Goal: Check status: Check status

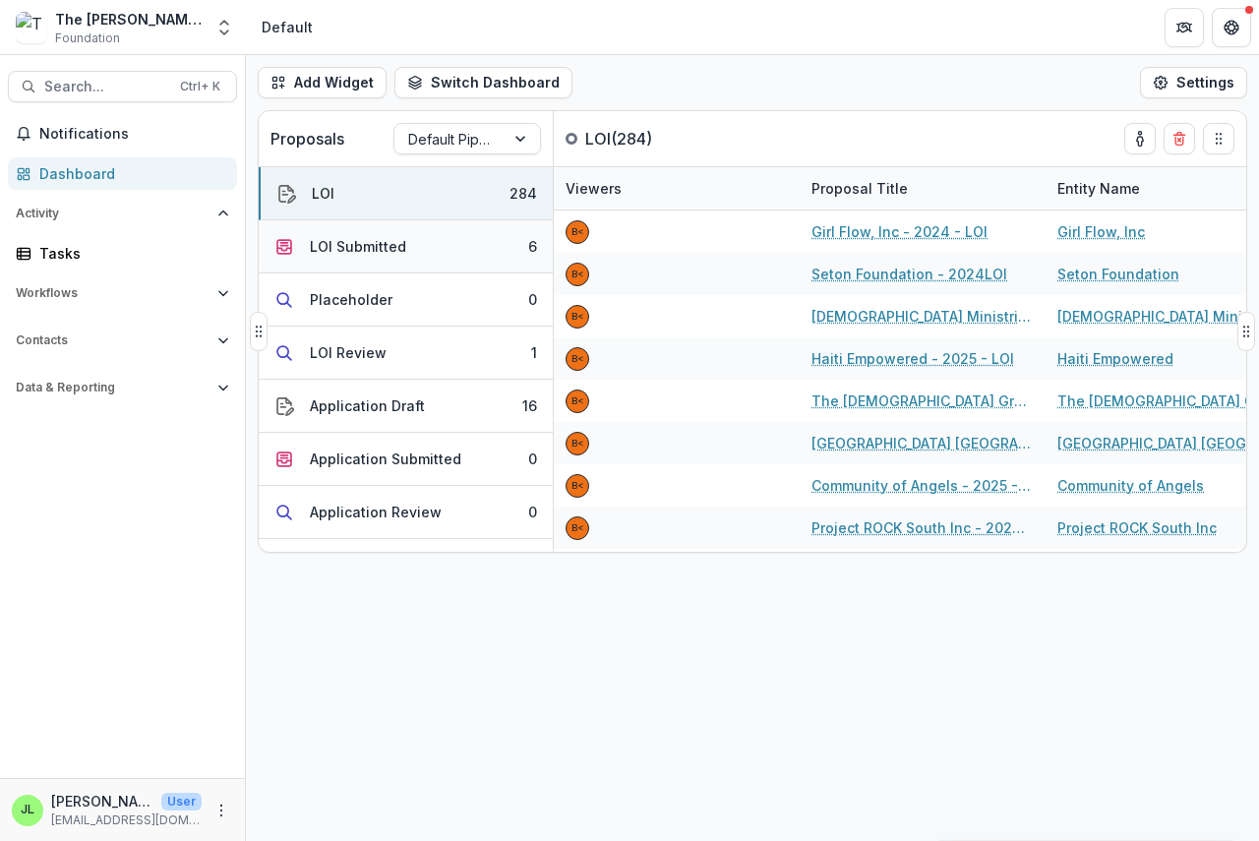
click at [361, 253] on div "LOI Submitted" at bounding box center [358, 246] width 96 height 21
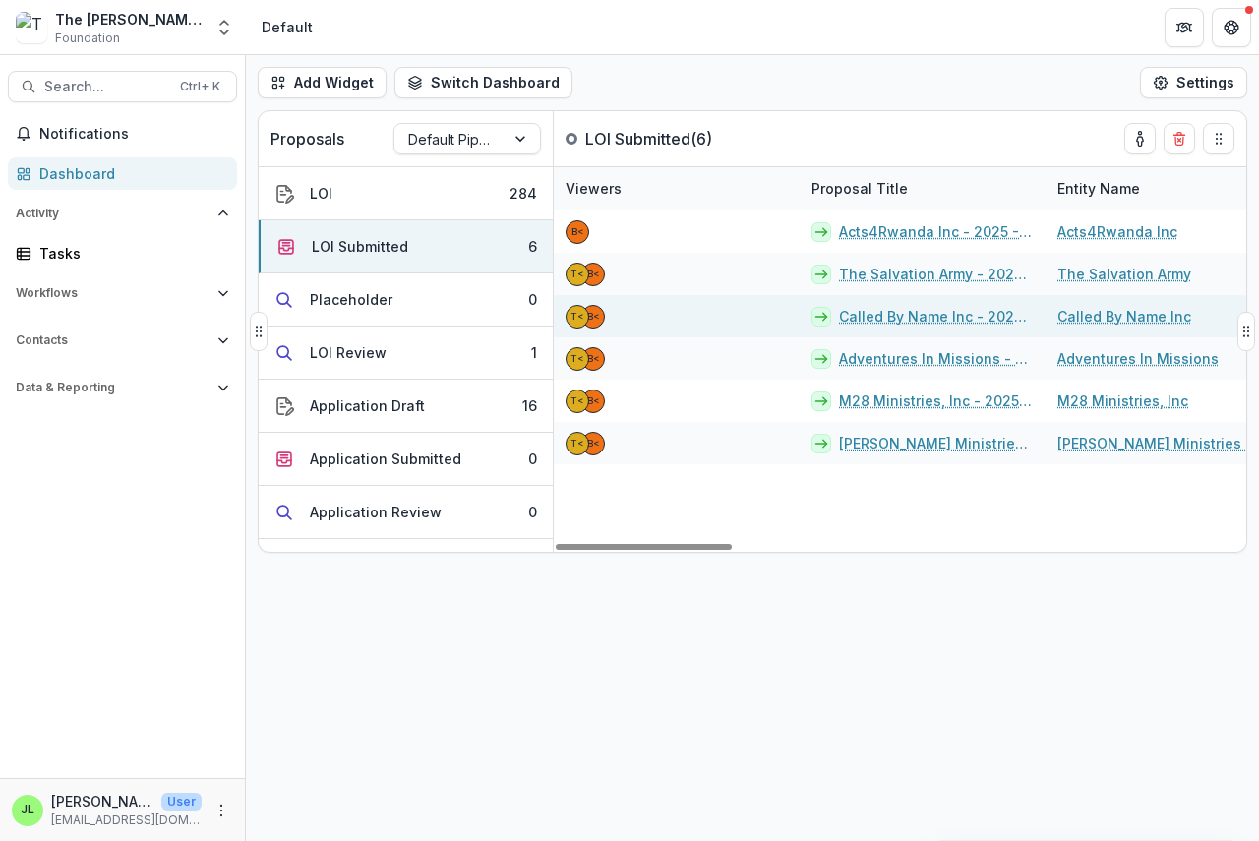
click at [864, 306] on link "Called By Name Inc - 2025 - LOI" at bounding box center [936, 316] width 195 height 21
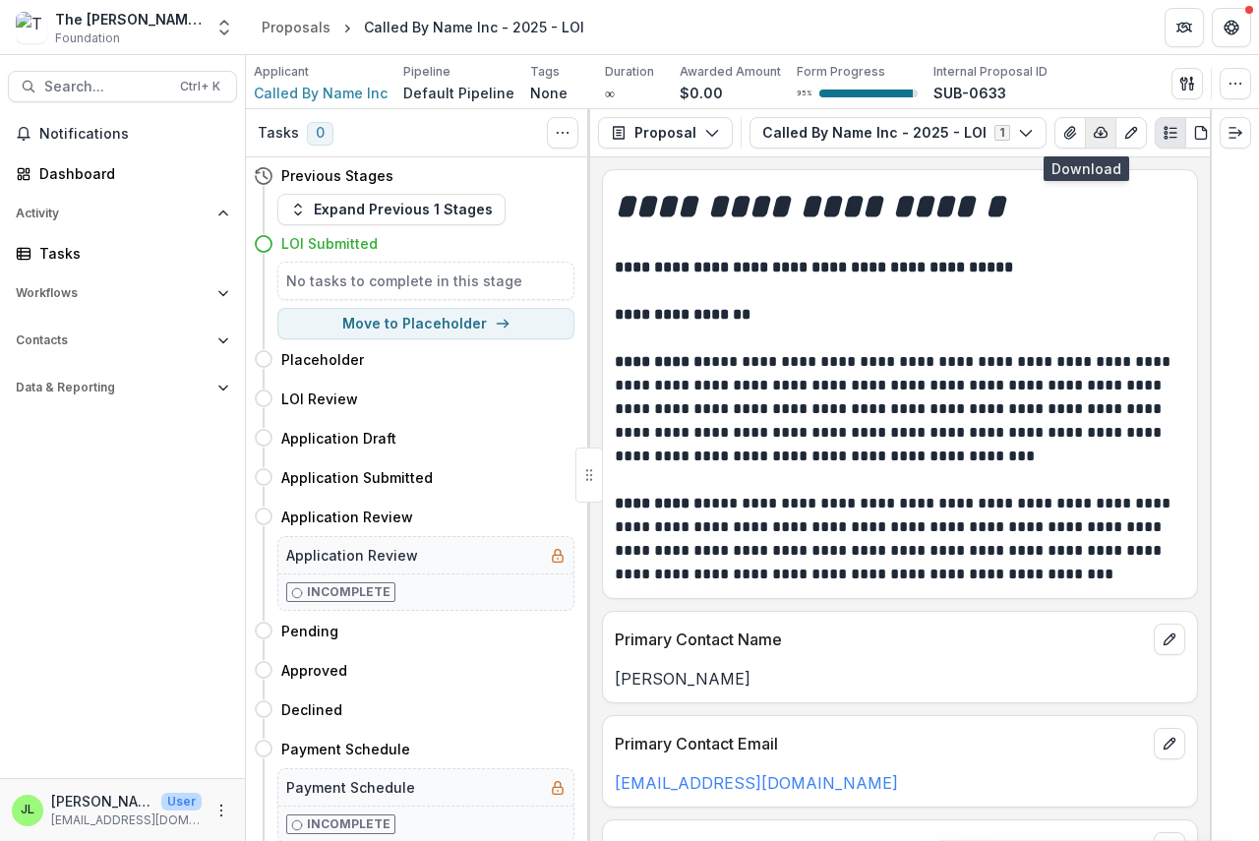
drag, startPoint x: 1093, startPoint y: 145, endPoint x: 1078, endPoint y: 143, distance: 14.9
click at [1091, 145] on button "button" at bounding box center [1100, 132] width 31 height 31
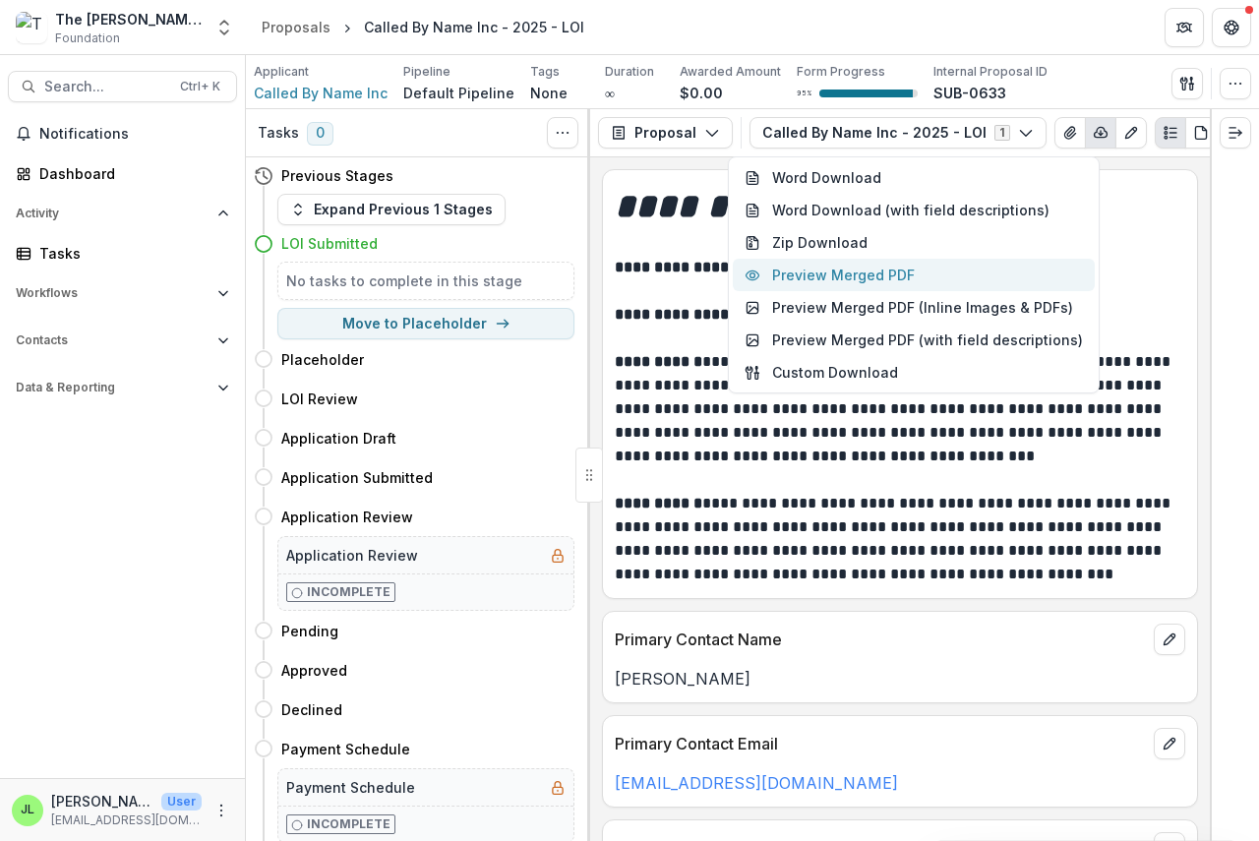
click at [913, 272] on button "Preview Merged PDF" at bounding box center [914, 275] width 362 height 32
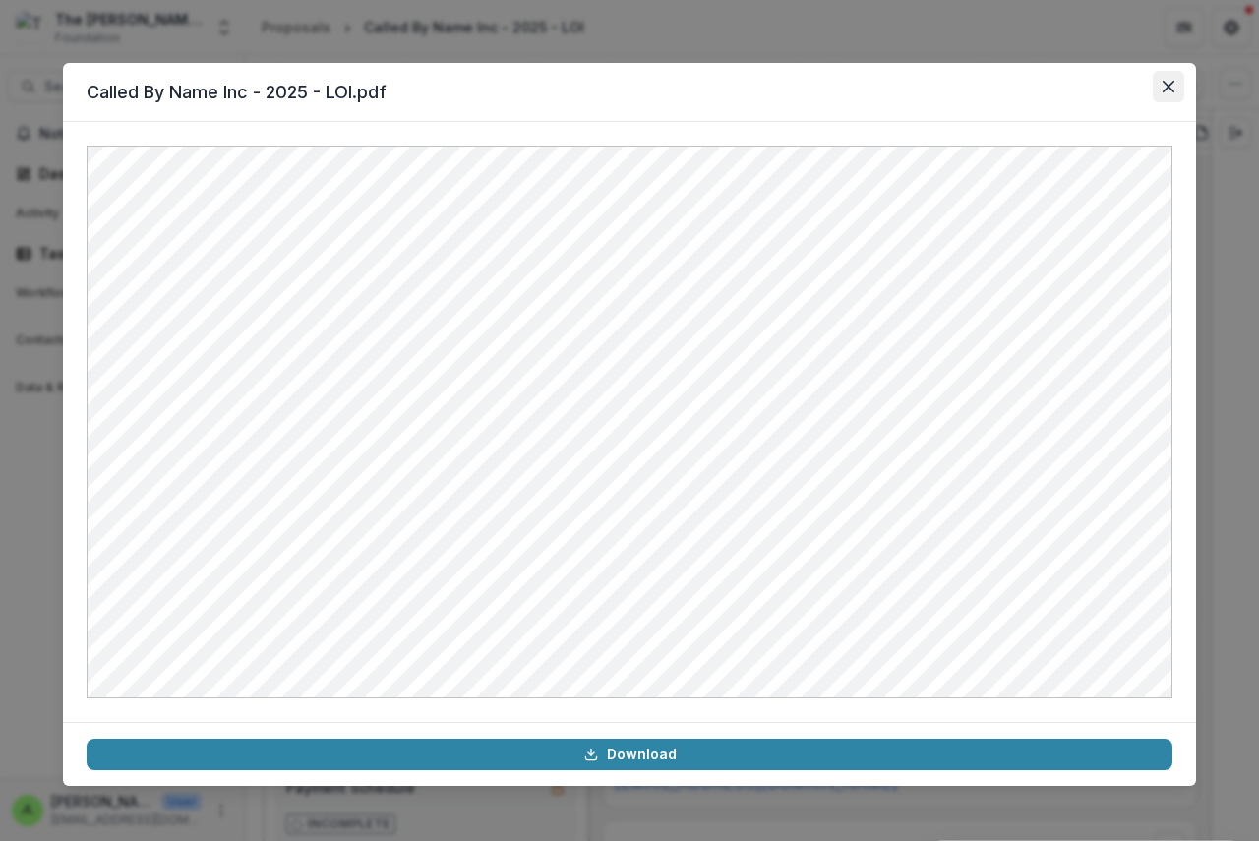
click at [1172, 83] on icon "Close" at bounding box center [1169, 87] width 12 height 12
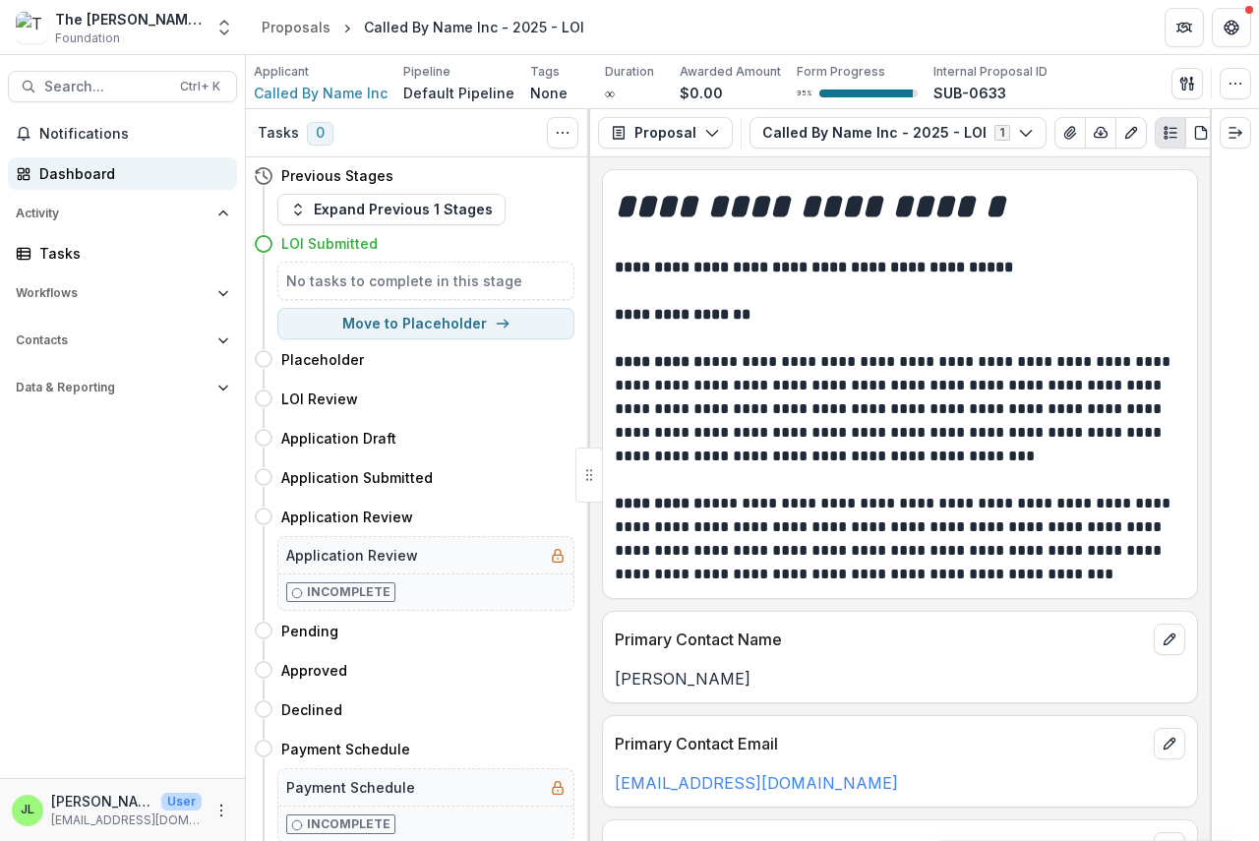
click at [78, 176] on div "Dashboard" at bounding box center [130, 173] width 182 height 21
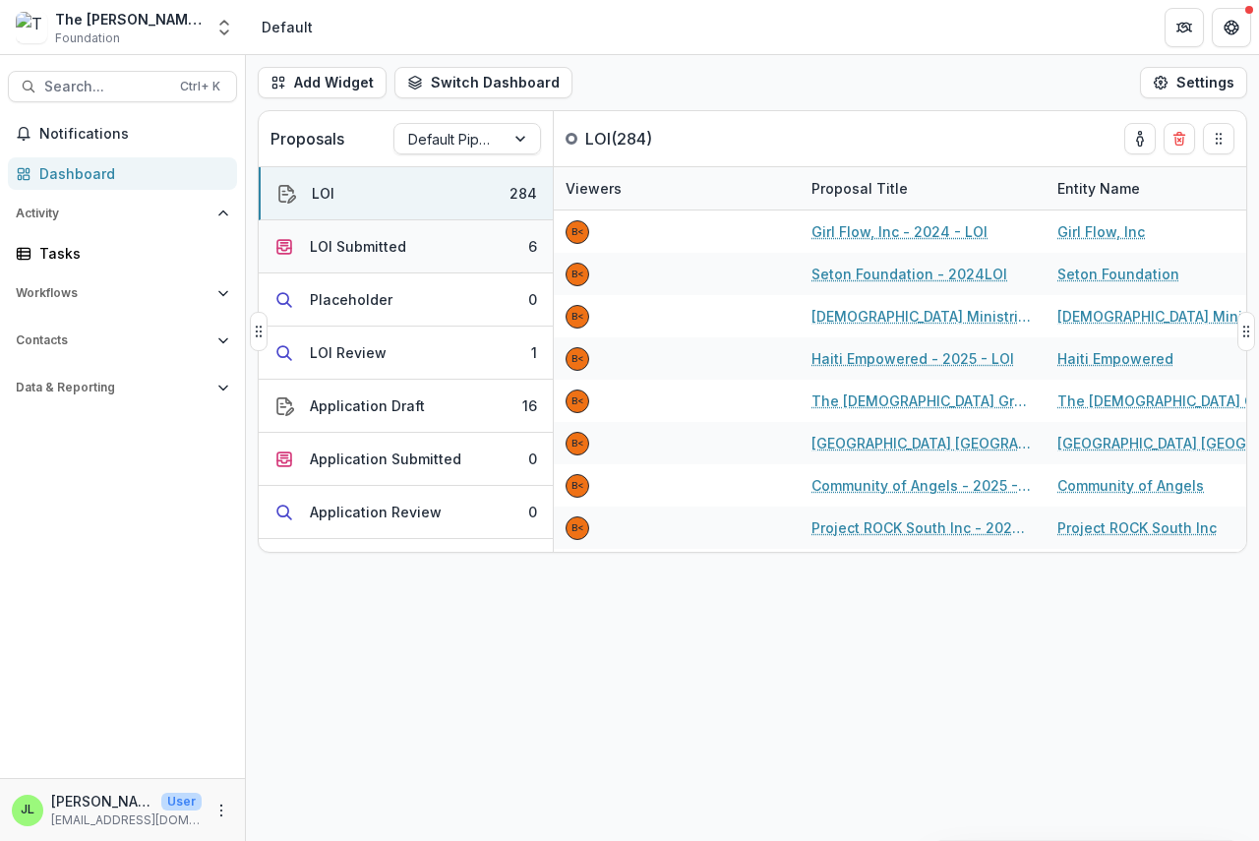
click at [351, 247] on div "LOI Submitted" at bounding box center [358, 246] width 96 height 21
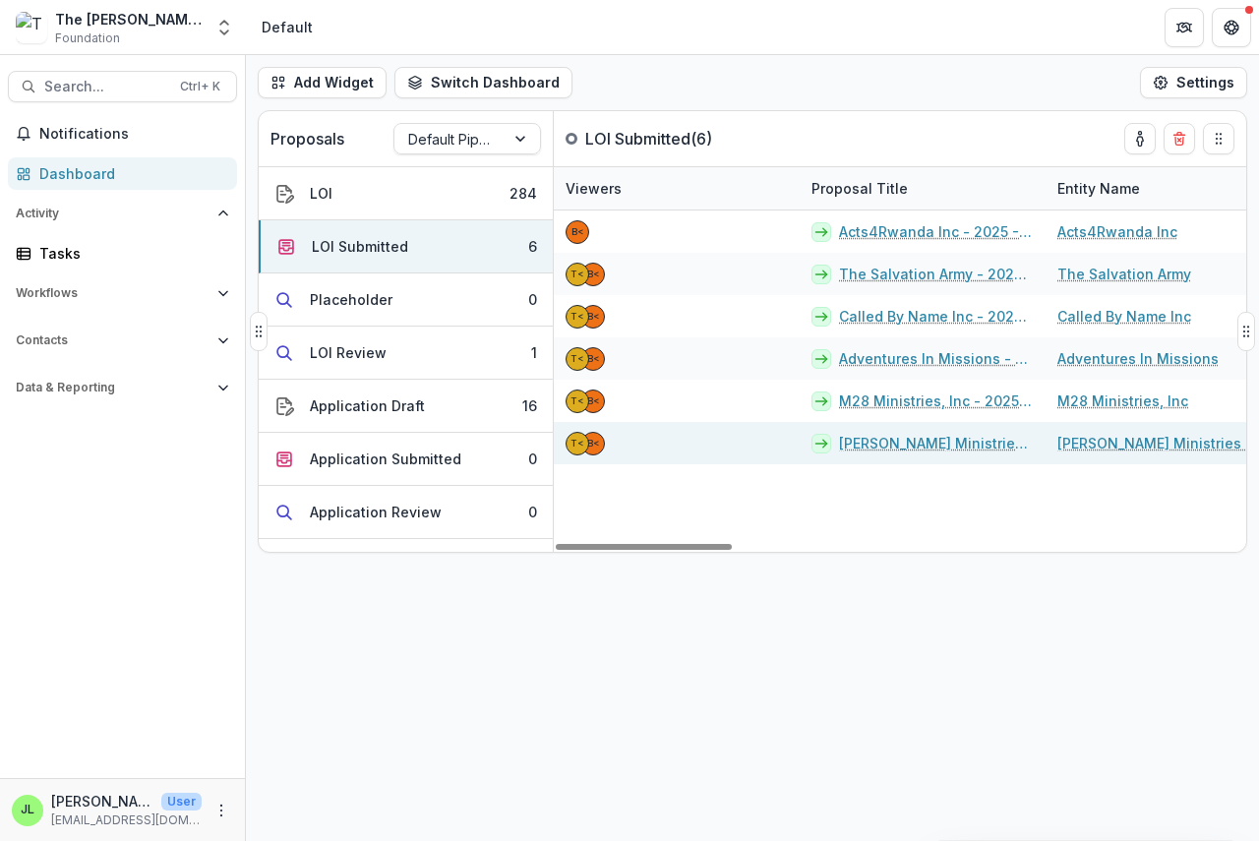
click at [917, 446] on link "[PERSON_NAME] Ministries Inc. - 2025 - LOI" at bounding box center [936, 443] width 195 height 21
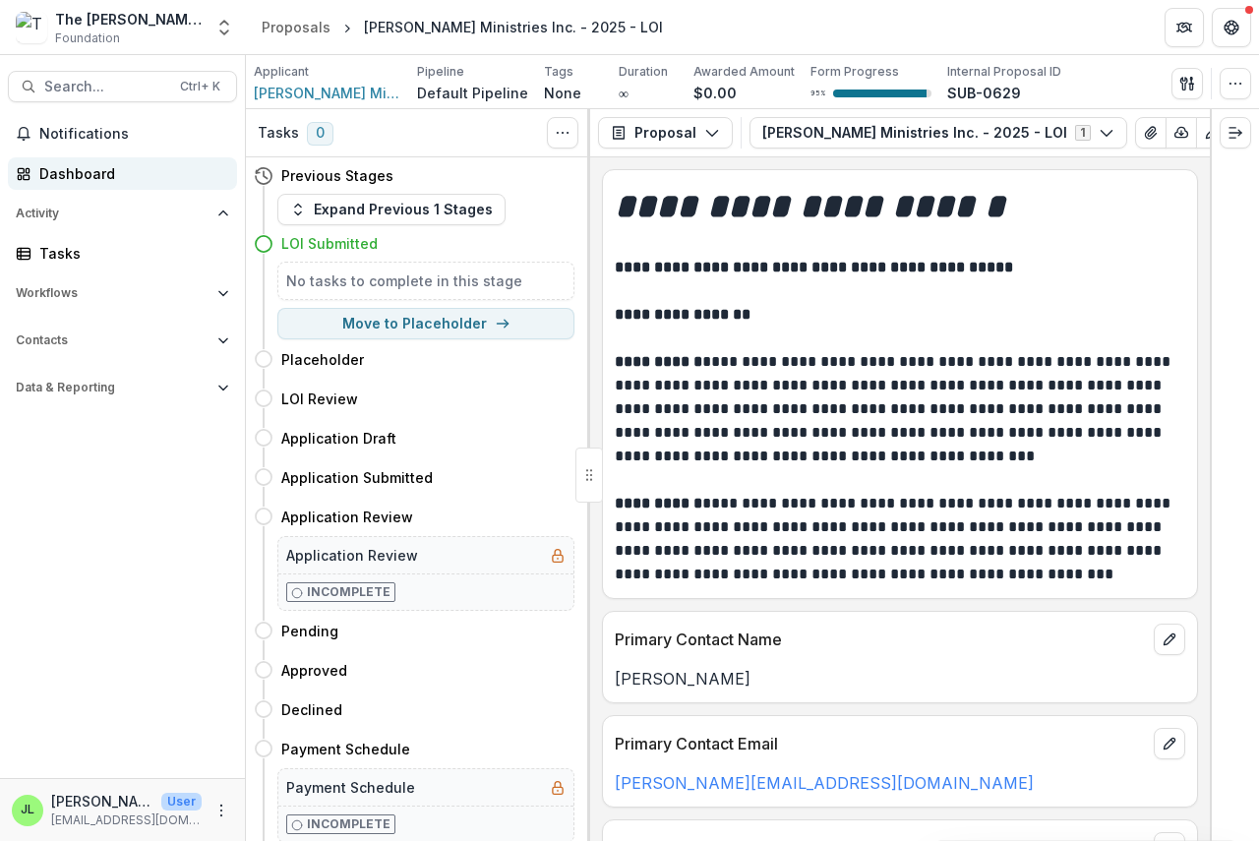
click at [45, 180] on div "Dashboard" at bounding box center [130, 173] width 182 height 21
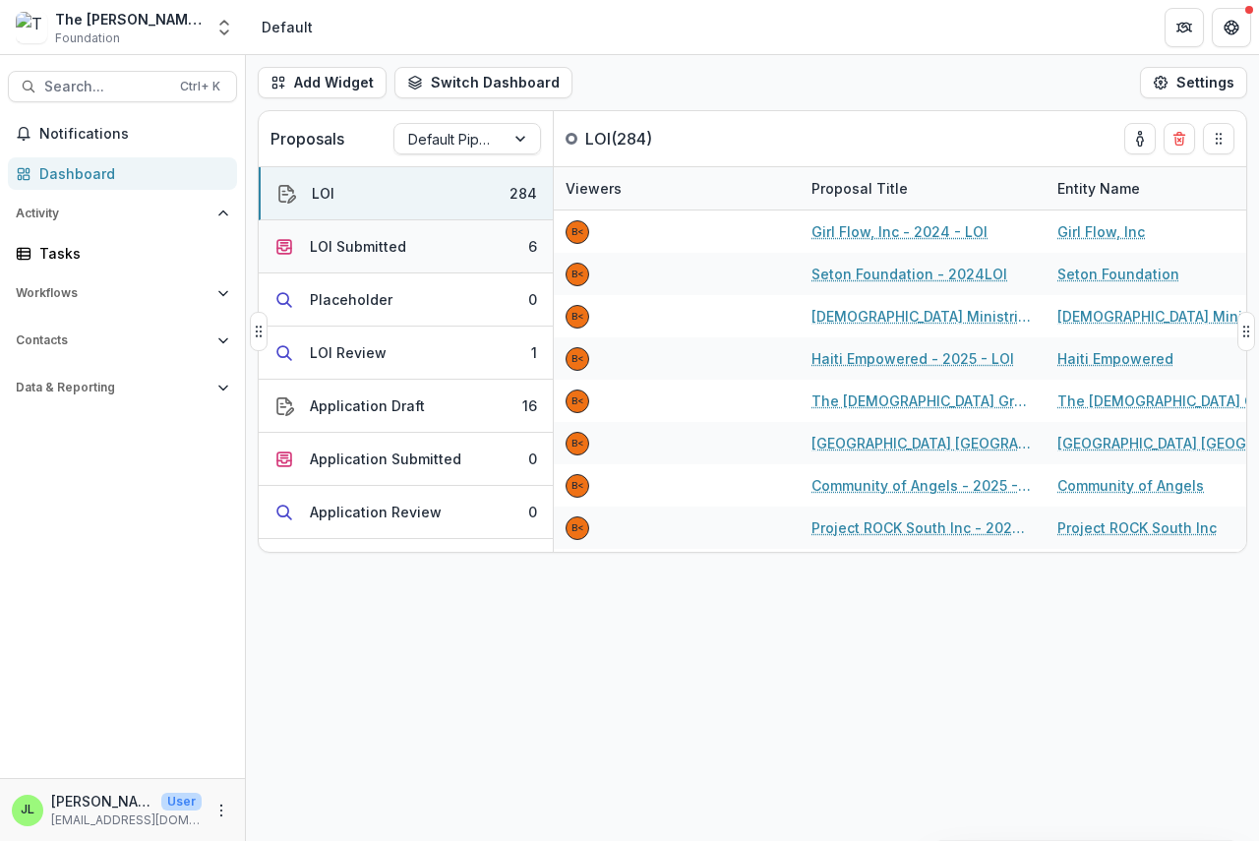
click at [351, 239] on div "LOI Submitted" at bounding box center [358, 246] width 96 height 21
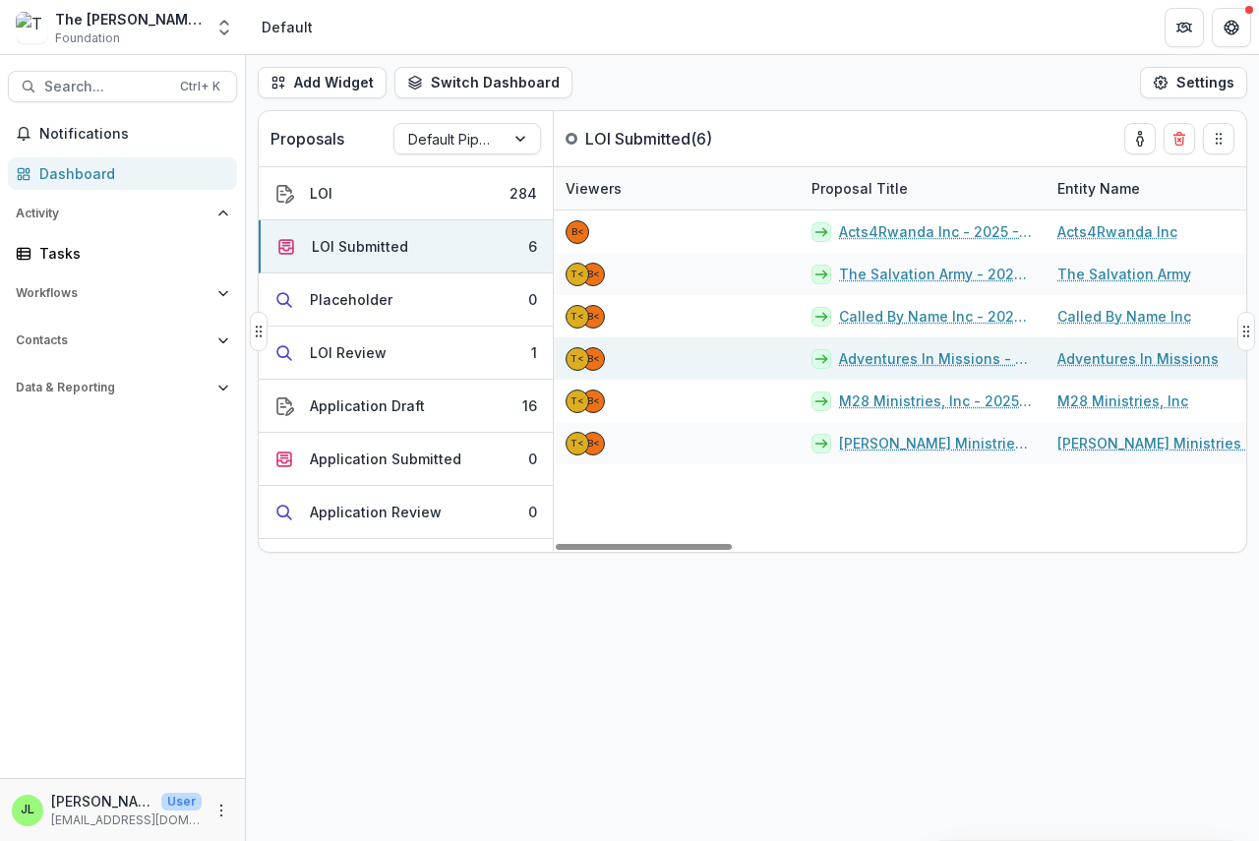
click at [919, 361] on link "Adventures In Missions - 2025 - LOI" at bounding box center [936, 358] width 195 height 21
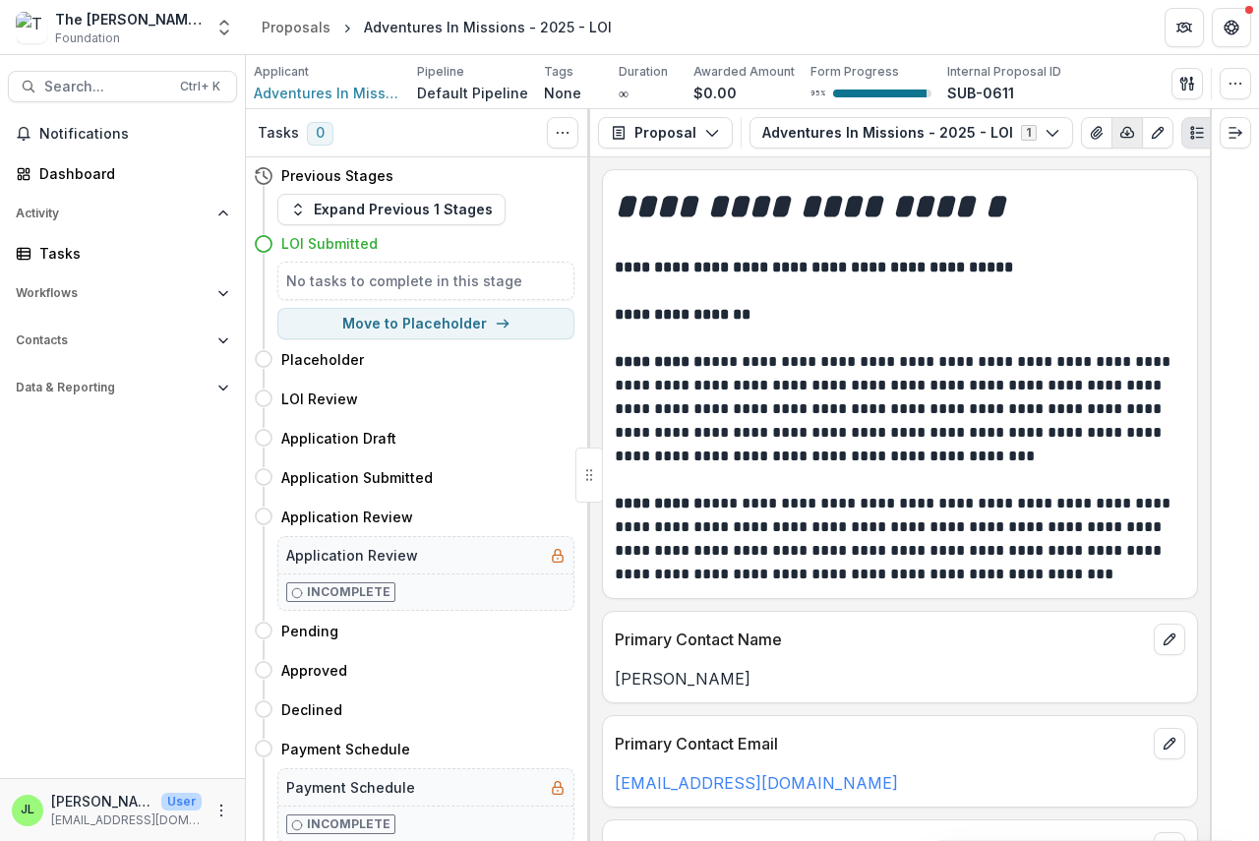
click at [1120, 127] on icon "button" at bounding box center [1128, 133] width 16 height 16
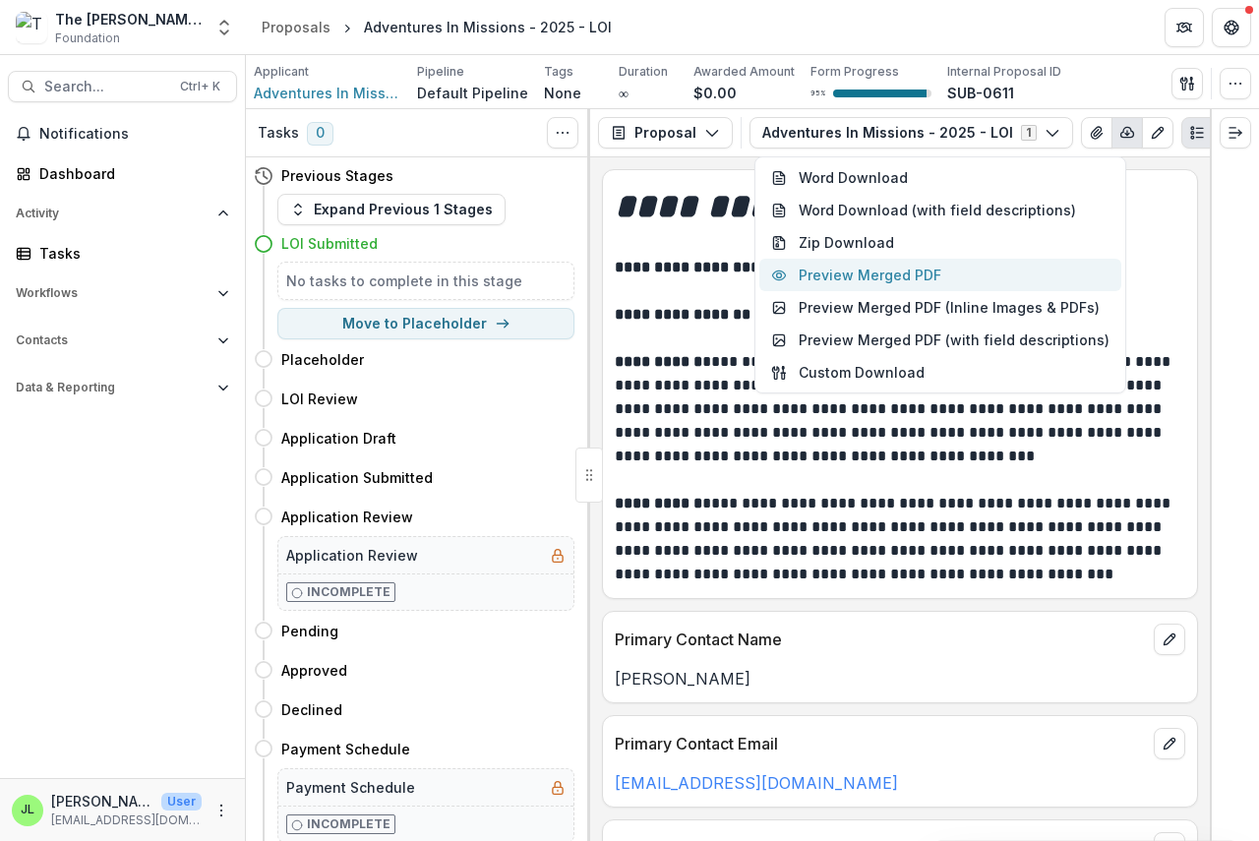
click at [933, 270] on button "Preview Merged PDF" at bounding box center [941, 275] width 362 height 32
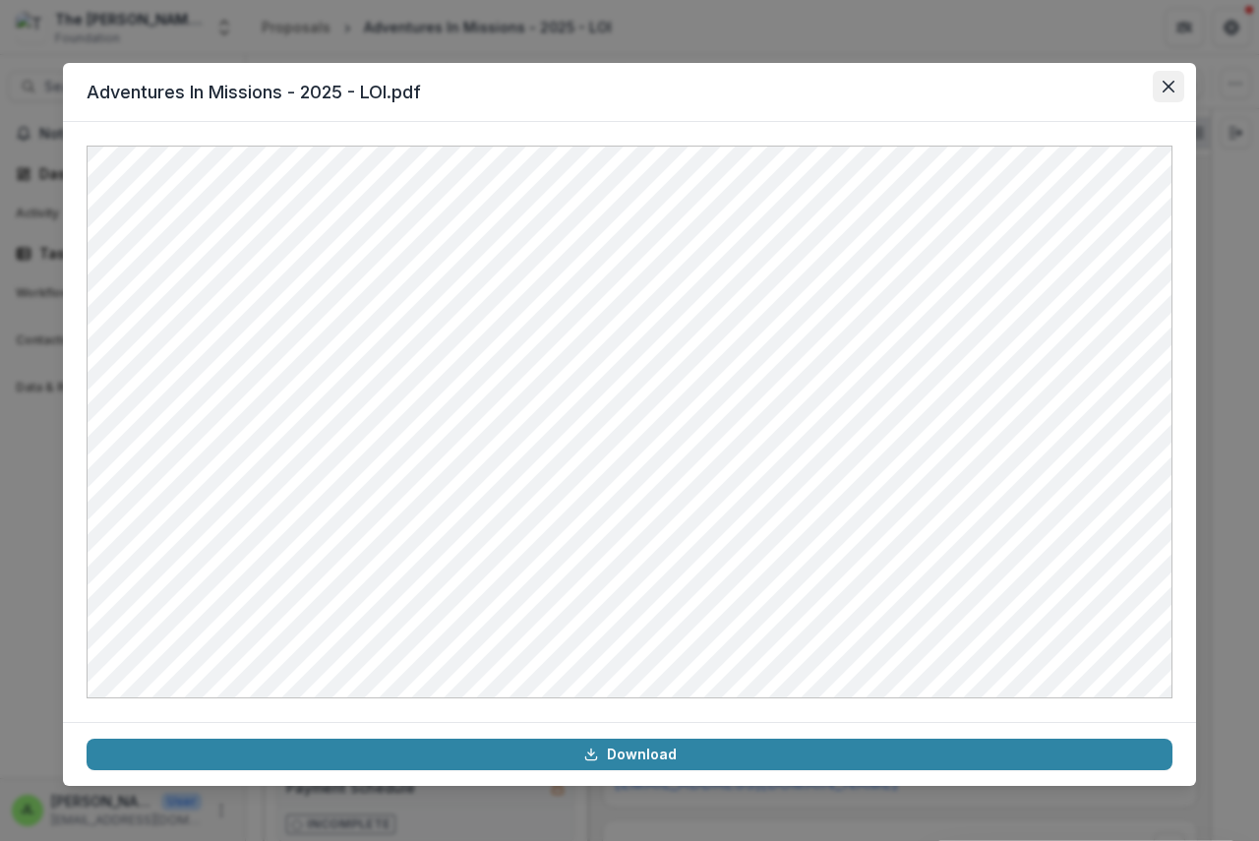
click at [1167, 86] on icon "Close" at bounding box center [1169, 87] width 12 height 12
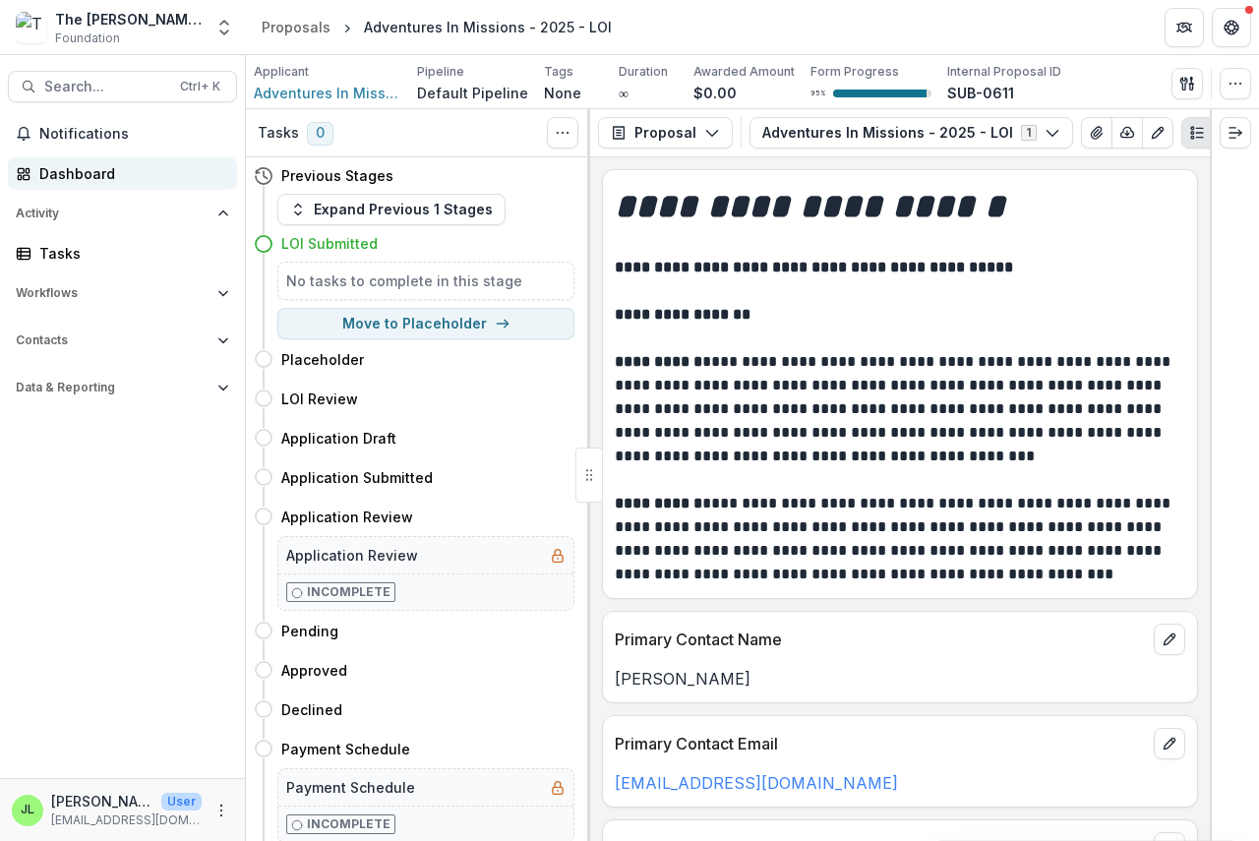
click at [82, 171] on div "Dashboard" at bounding box center [130, 173] width 182 height 21
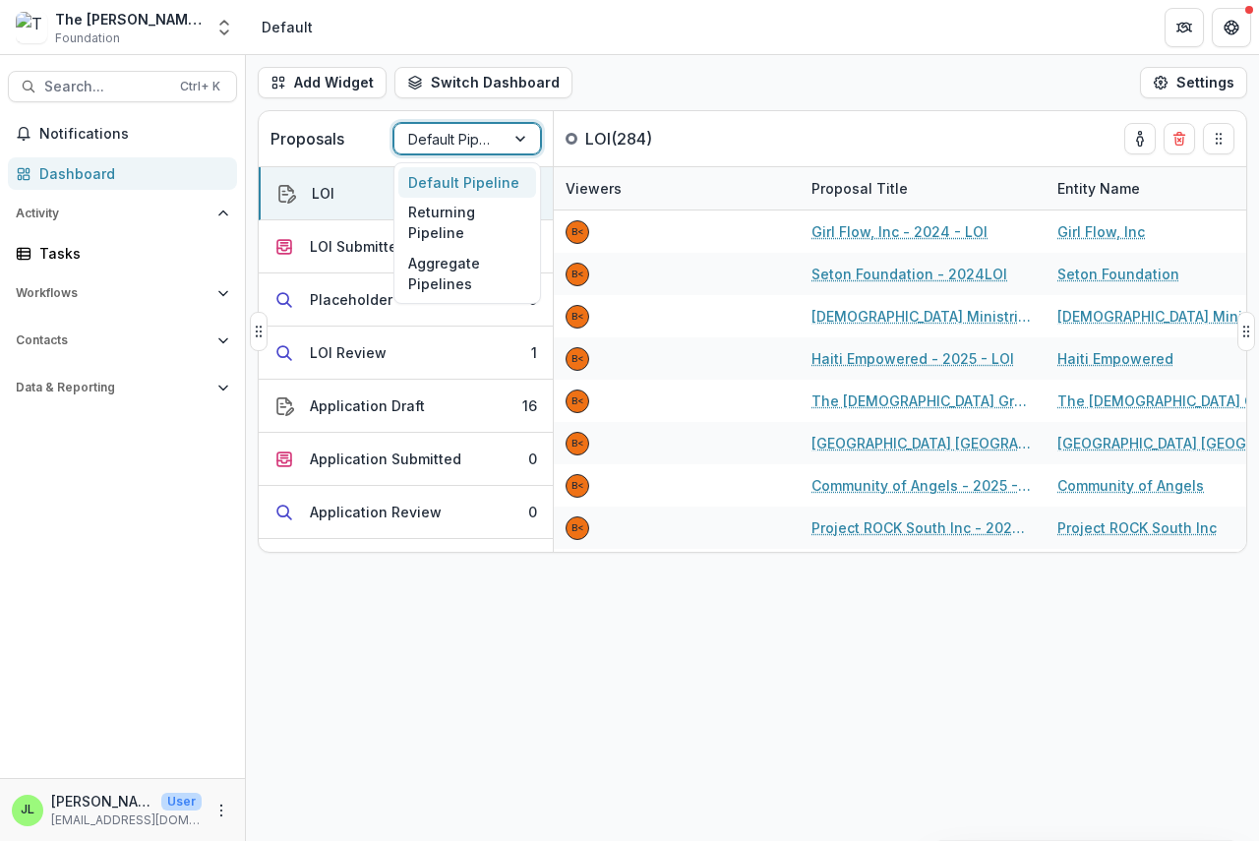
click at [465, 138] on div at bounding box center [449, 139] width 83 height 25
click at [435, 230] on div "Returning Pipeline" at bounding box center [467, 223] width 138 height 51
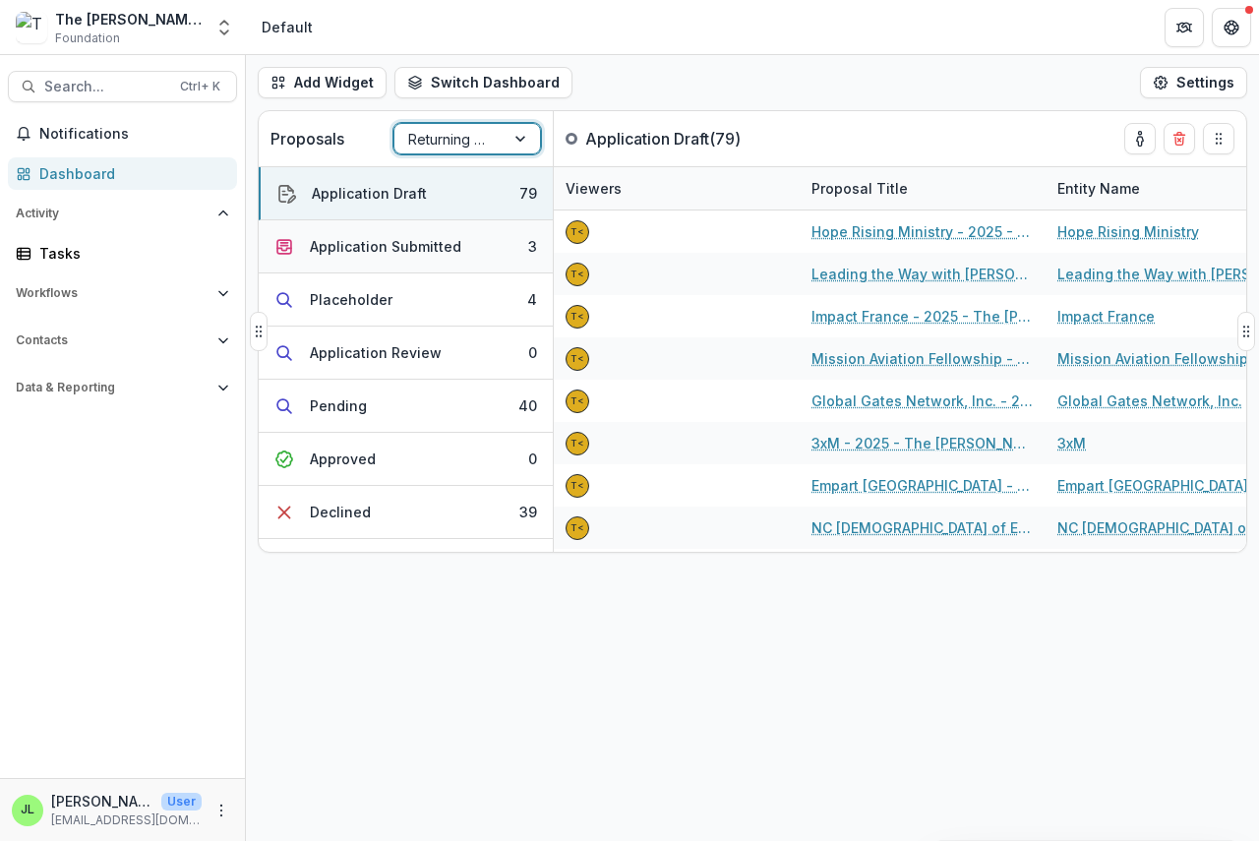
click at [404, 245] on div "Application Submitted" at bounding box center [386, 246] width 152 height 21
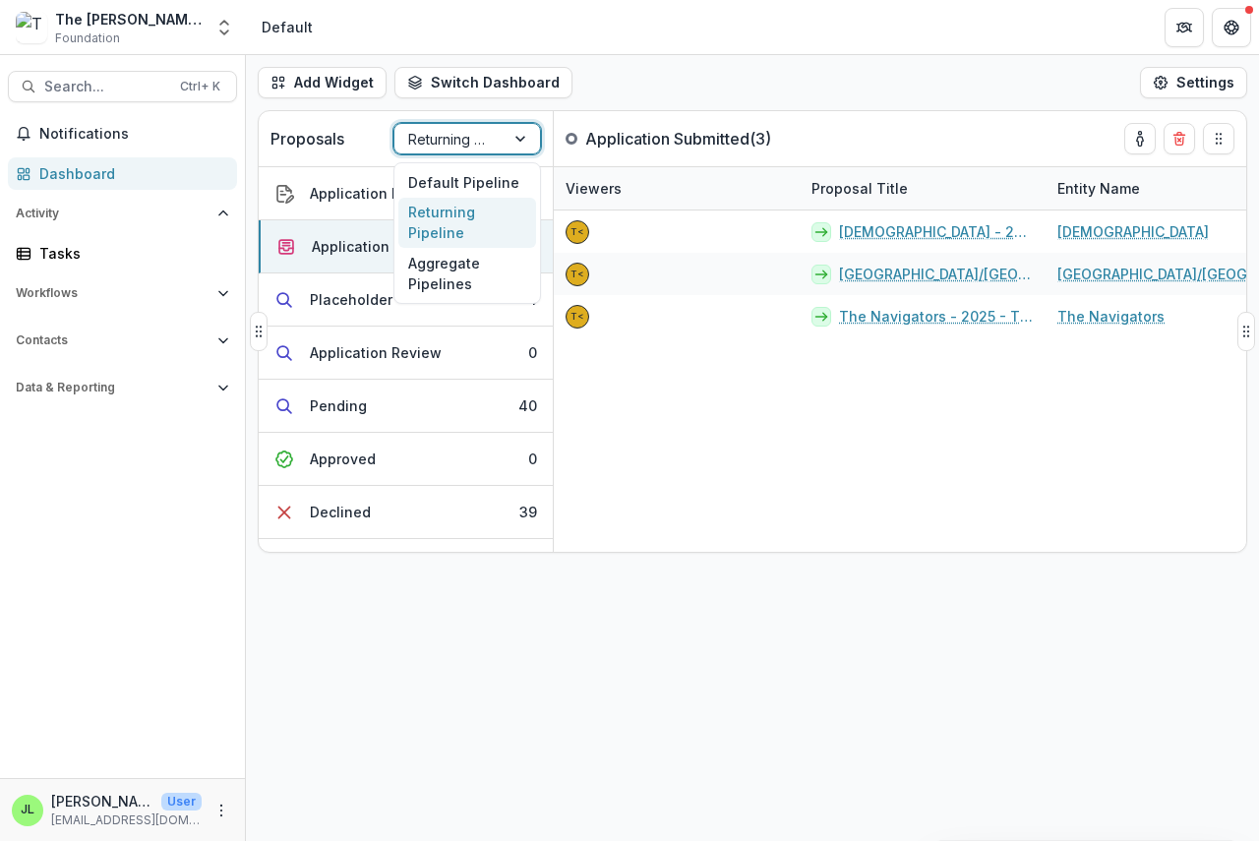
click at [466, 135] on div at bounding box center [449, 139] width 83 height 25
click at [450, 180] on div "Default Pipeline" at bounding box center [467, 182] width 138 height 31
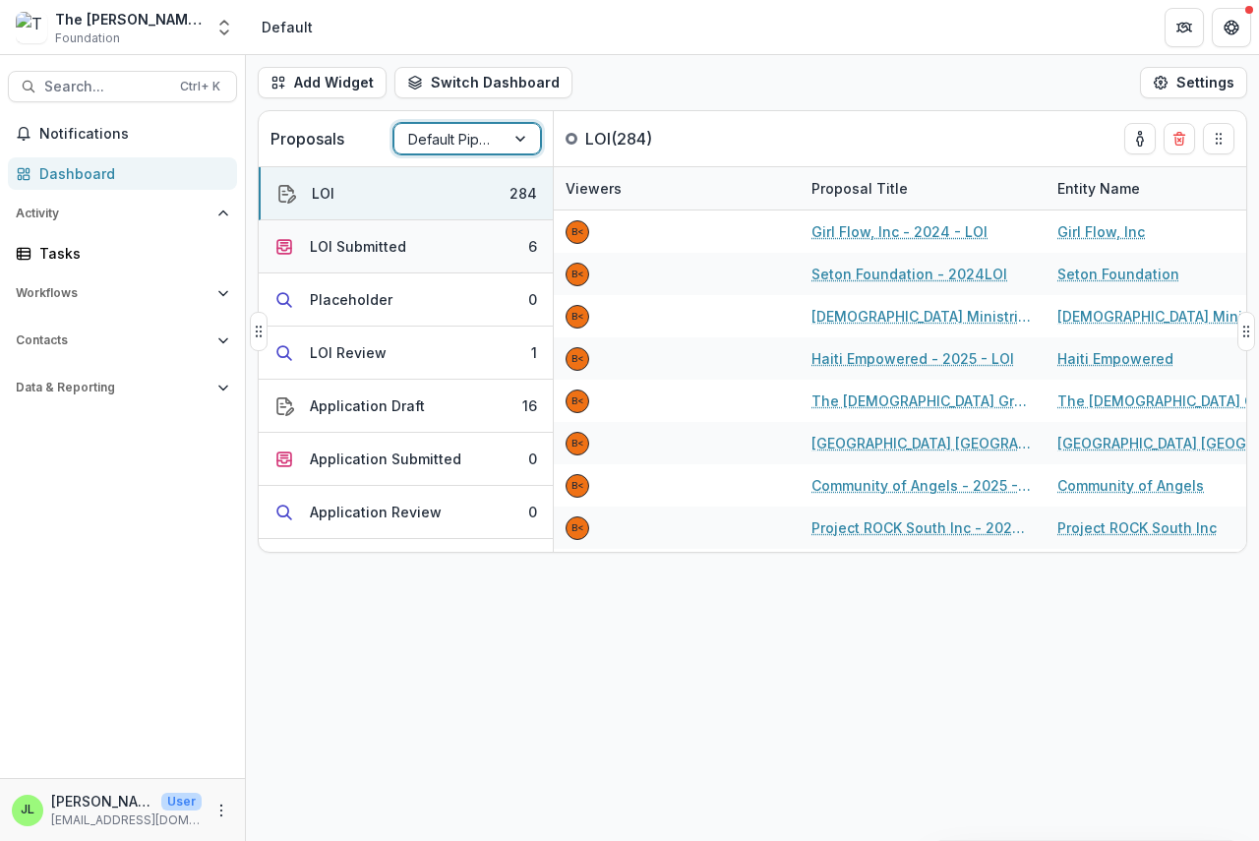
click at [374, 240] on div "LOI Submitted" at bounding box center [358, 246] width 96 height 21
